Goal: Task Accomplishment & Management: Use online tool/utility

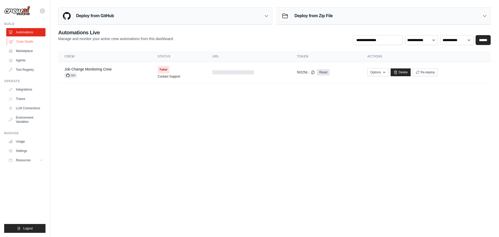
click at [30, 42] on link "Crew Studio" at bounding box center [26, 41] width 39 height 8
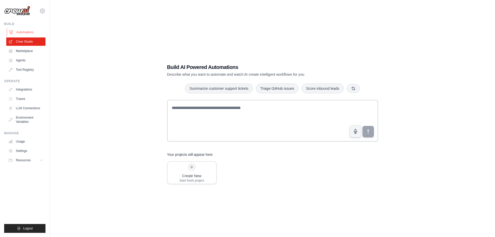
click at [29, 31] on link "Automations" at bounding box center [26, 32] width 39 height 8
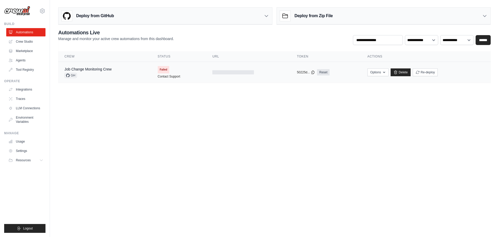
click at [101, 72] on div "Job Change Monitoring Crew GH" at bounding box center [88, 72] width 47 height 11
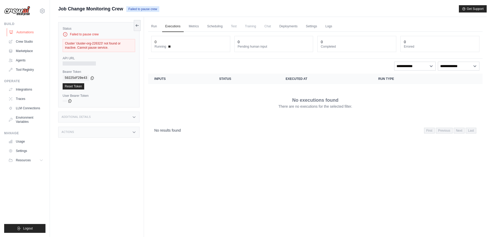
click at [27, 34] on link "Automations" at bounding box center [26, 32] width 39 height 8
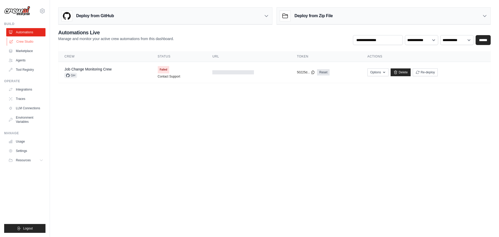
click at [24, 42] on link "Crew Studio" at bounding box center [26, 41] width 39 height 8
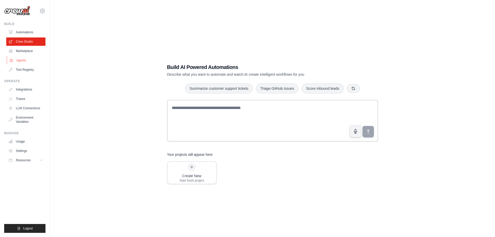
click at [20, 61] on link "Agents" at bounding box center [26, 60] width 39 height 8
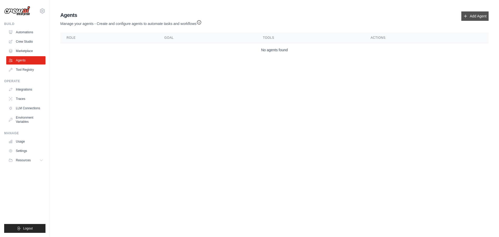
click at [467, 14] on icon at bounding box center [466, 16] width 4 height 4
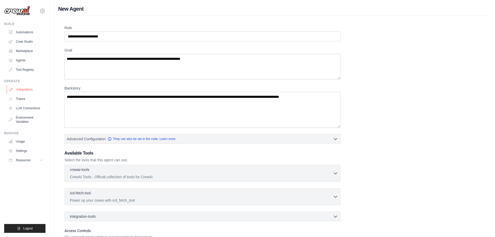
click at [27, 91] on link "Integrations" at bounding box center [26, 89] width 39 height 8
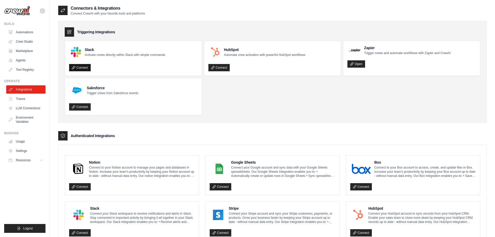
click at [82, 70] on link "Connect" at bounding box center [80, 67] width 22 height 7
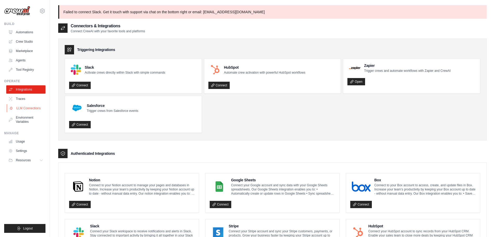
click at [26, 110] on link "LLM Connections" at bounding box center [26, 108] width 39 height 8
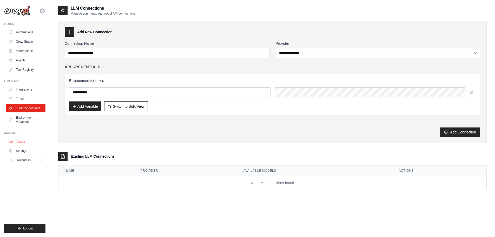
click at [21, 139] on link "Usage" at bounding box center [26, 141] width 39 height 8
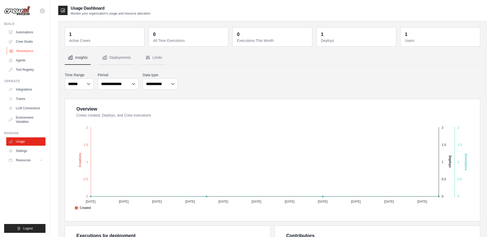
click at [24, 50] on link "Marketplace" at bounding box center [26, 51] width 39 height 8
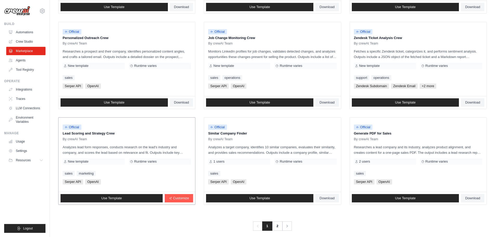
scroll to position [245, 0]
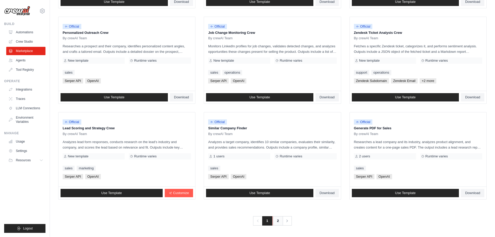
click at [279, 220] on link "2" at bounding box center [278, 220] width 10 height 9
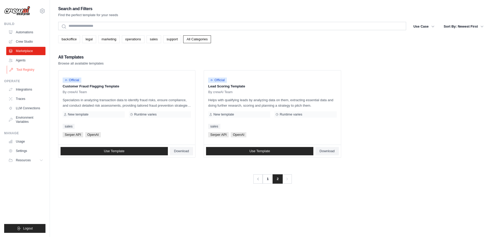
click at [24, 70] on link "Tool Registry" at bounding box center [26, 70] width 39 height 8
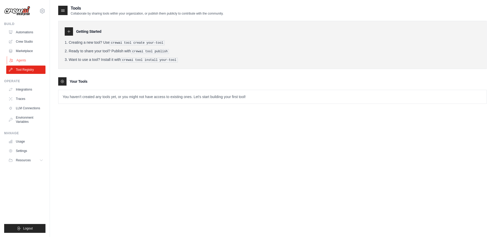
click at [21, 59] on link "Agents" at bounding box center [26, 60] width 39 height 8
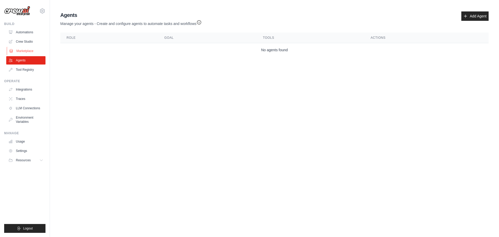
click at [20, 52] on link "Marketplace" at bounding box center [26, 51] width 39 height 8
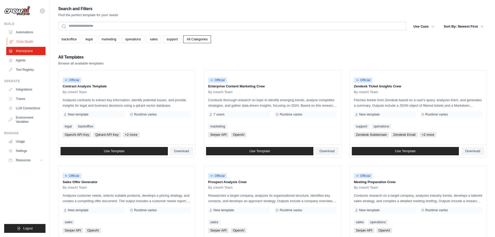
click at [23, 42] on link "Crew Studio" at bounding box center [26, 41] width 39 height 8
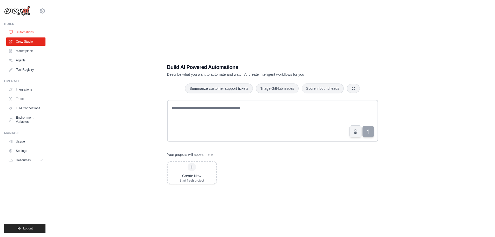
click at [37, 32] on link "Automations" at bounding box center [26, 32] width 39 height 8
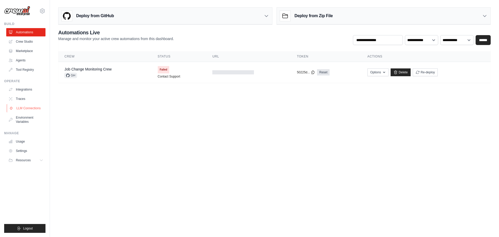
click at [27, 108] on link "LLM Connections" at bounding box center [26, 108] width 39 height 8
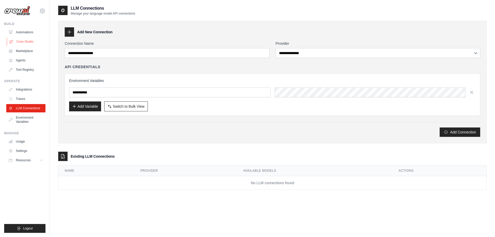
click at [23, 43] on link "Crew Studio" at bounding box center [26, 41] width 39 height 8
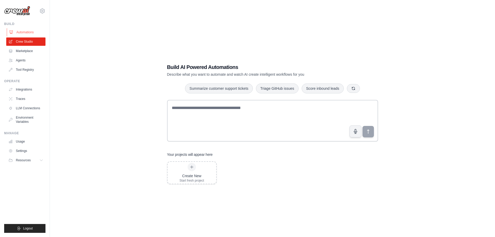
click at [33, 29] on link "Automations" at bounding box center [26, 32] width 39 height 8
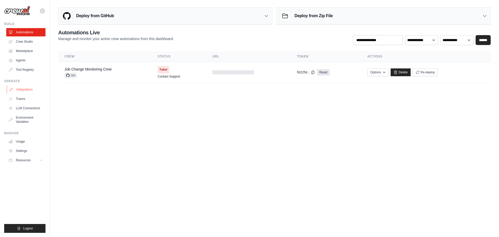
click at [25, 87] on link "Integrations" at bounding box center [26, 89] width 39 height 8
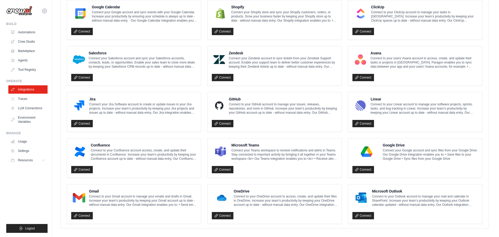
scroll to position [252, 0]
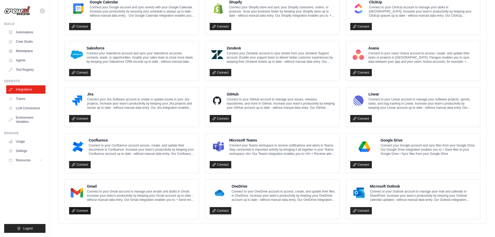
click at [76, 211] on link "Connect" at bounding box center [80, 210] width 22 height 7
drag, startPoint x: 89, startPoint y: 186, endPoint x: 195, endPoint y: 204, distance: 107.2
click at [195, 204] on div "Gmail Connect to your Gmail account to manage your emails and drafts in Gmail. …" at bounding box center [132, 199] width 126 height 31
click at [129, 193] on p "Connect to your Gmail account to manage your emails and drafts in Gmail. Increa…" at bounding box center [141, 195] width 108 height 12
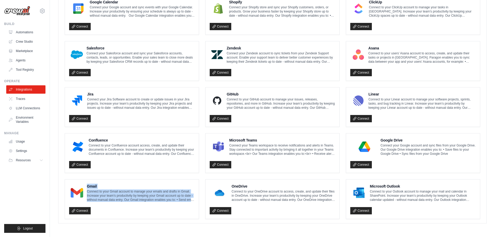
drag, startPoint x: 88, startPoint y: 185, endPoint x: 199, endPoint y: 200, distance: 112.0
click at [199, 200] on li "Gmail Connect to your Gmail account to manage your emails and drafts in Gmail. …" at bounding box center [132, 199] width 134 height 40
copy div "Gmail Connect to your Gmail account to manage your emails and drafts in Gmail. …"
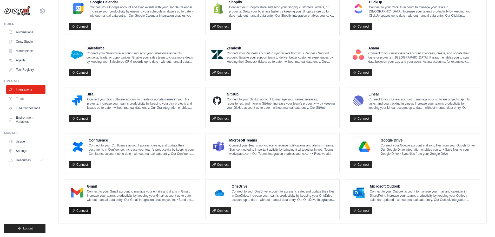
click at [89, 210] on link "Connect" at bounding box center [80, 210] width 22 height 7
